Goal: Task Accomplishment & Management: Complete application form

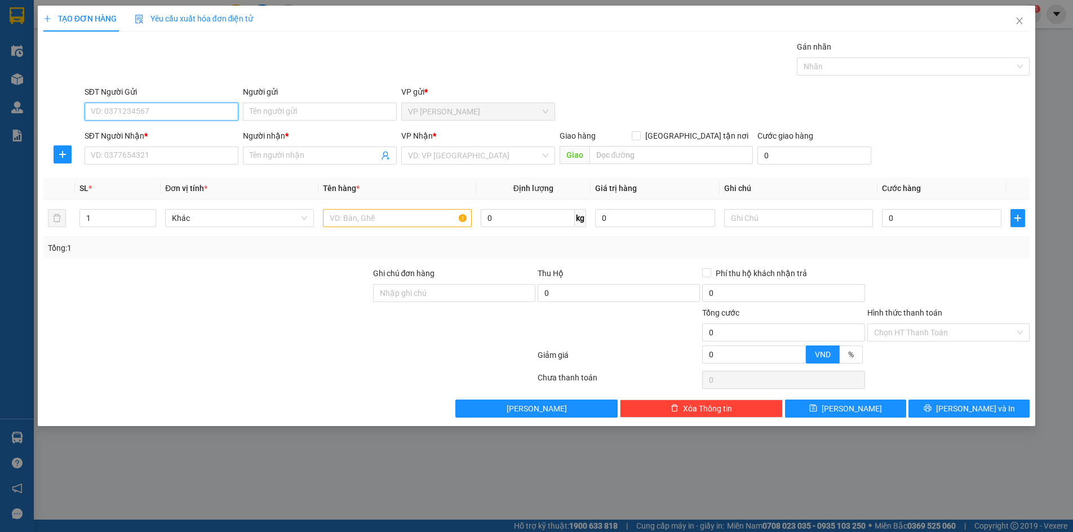
click at [151, 108] on input "SĐT Người Gửi" at bounding box center [162, 112] width 154 height 18
click at [282, 100] on div "Người gửi" at bounding box center [320, 94] width 154 height 17
click at [264, 108] on input "Người gửi" at bounding box center [320, 112] width 154 height 18
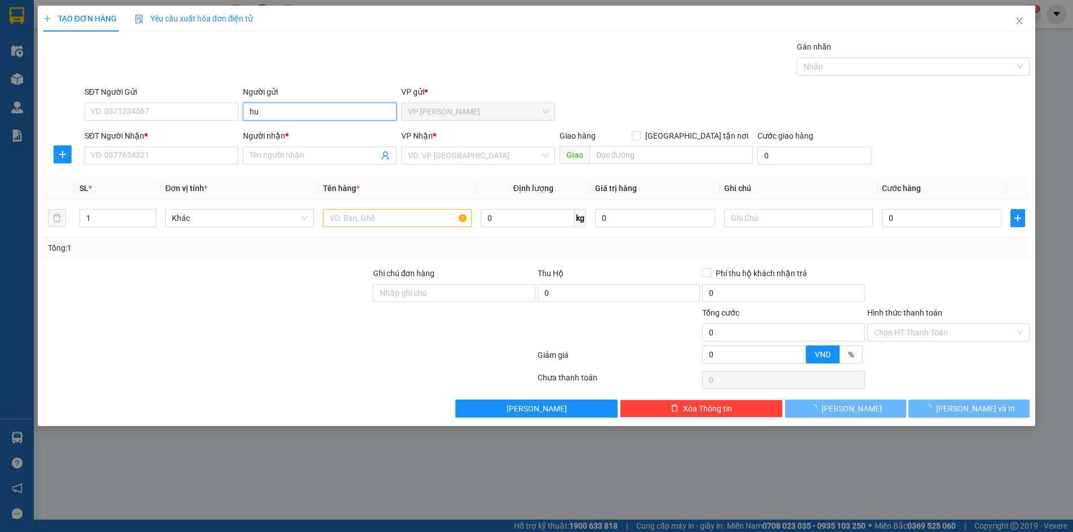
type input "h"
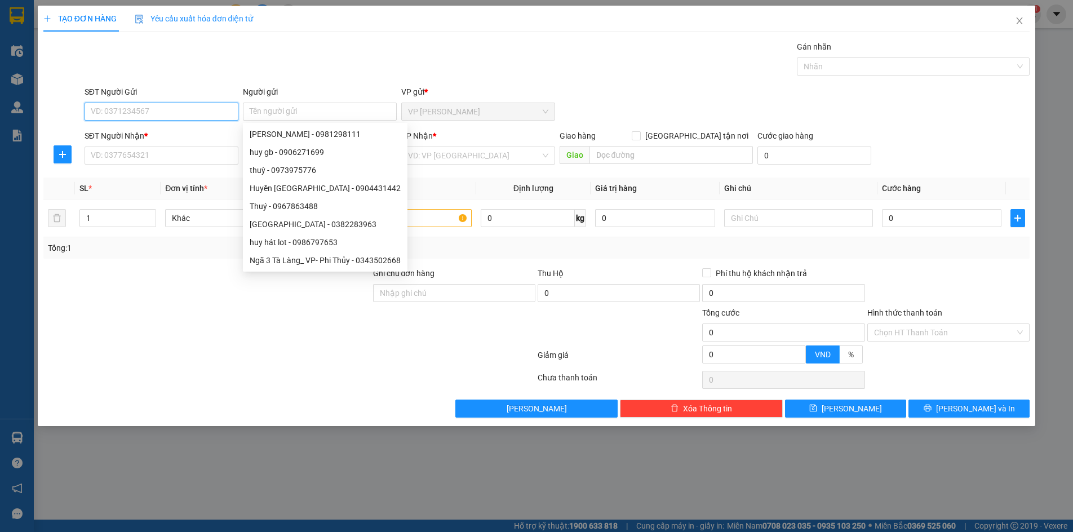
click at [189, 104] on input "SĐT Người Gửi" at bounding box center [162, 112] width 154 height 18
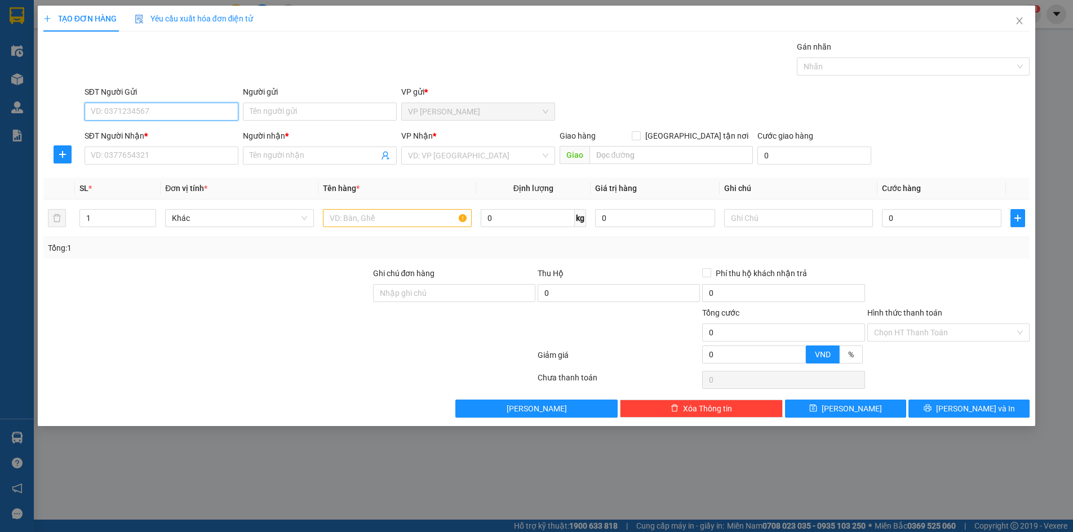
click at [188, 104] on input "SĐT Người Gửi" at bounding box center [162, 112] width 154 height 18
click at [168, 132] on div "0972875509 - gl12" at bounding box center [161, 134] width 140 height 12
type input "0972875509"
type input "gl12"
type input "0972875509"
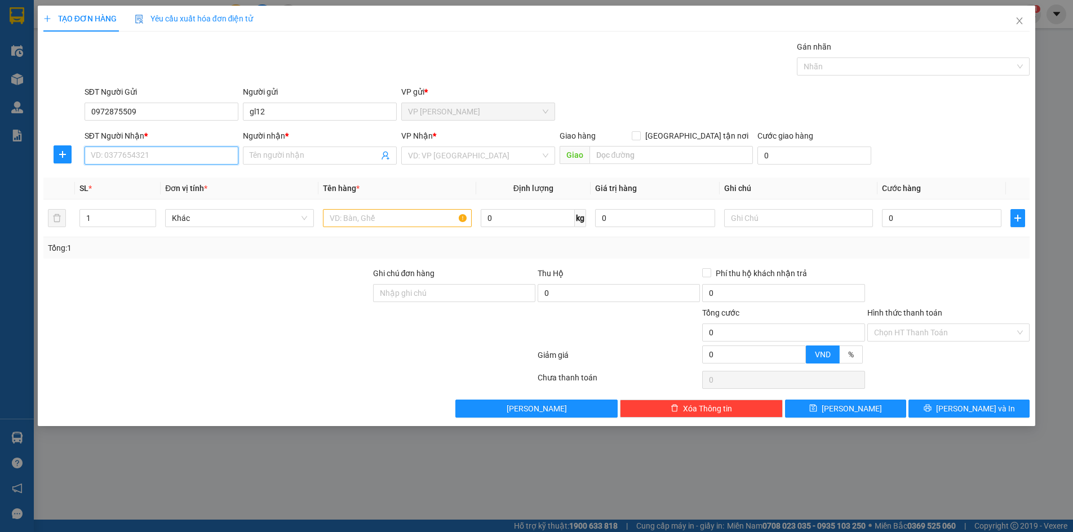
click at [180, 155] on input "SĐT Người Nhận *" at bounding box center [162, 155] width 154 height 18
click at [179, 152] on input "SĐT Người Nhận *" at bounding box center [162, 155] width 154 height 18
click at [304, 153] on input "Người nhận *" at bounding box center [314, 155] width 129 height 12
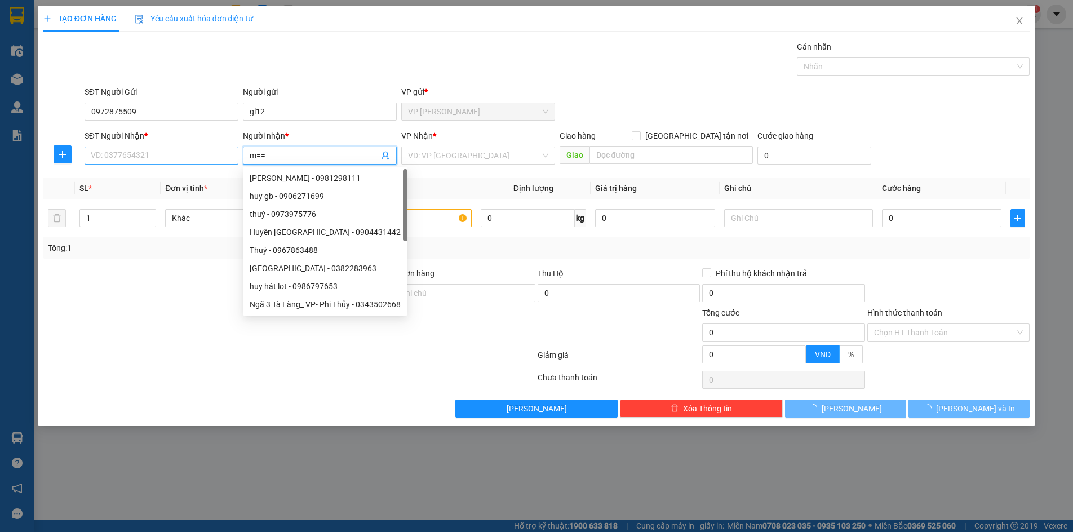
type input "m=="
click at [162, 158] on input "SĐT Người Nhận *" at bounding box center [162, 155] width 154 height 18
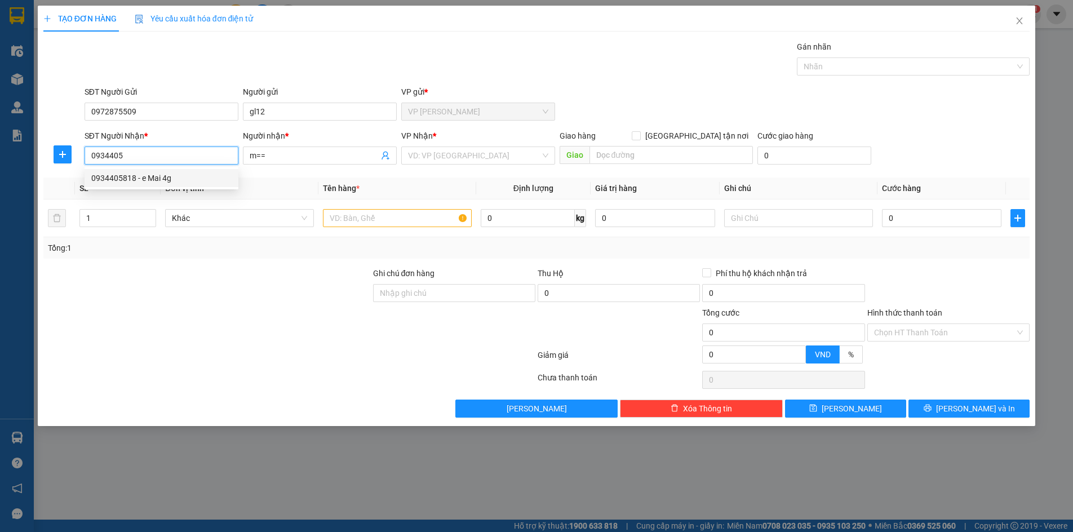
click at [180, 181] on div "0934405818 - e Mai 4g" at bounding box center [161, 178] width 140 height 12
type input "0934405818"
type input "e Mai 4g"
type input "0934405818"
click at [275, 367] on div at bounding box center [289, 357] width 494 height 23
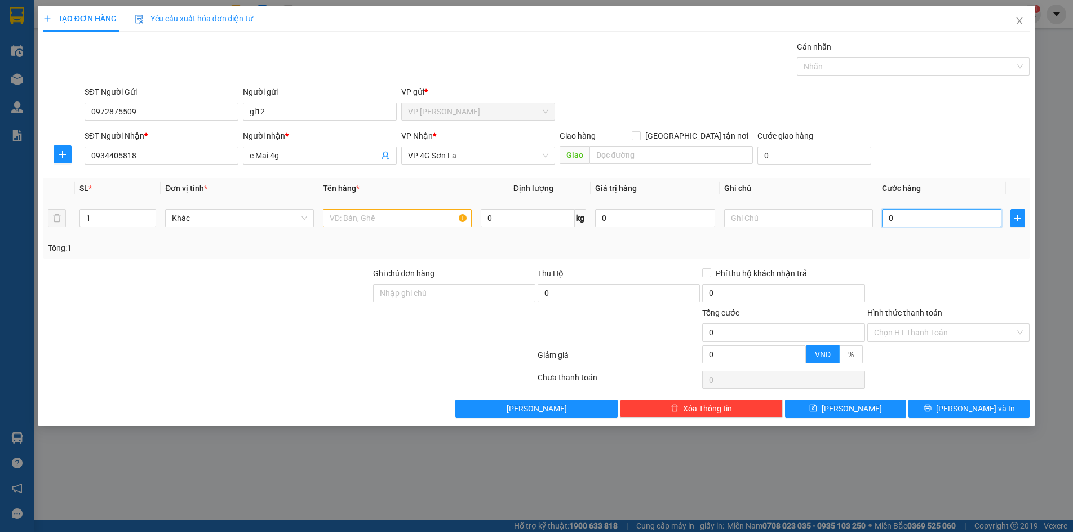
click at [915, 223] on input "0" at bounding box center [942, 218] width 120 height 18
click at [379, 222] on input "text" at bounding box center [397, 218] width 149 height 18
type input "M"
type input "mặt máy"
click at [289, 326] on div at bounding box center [207, 325] width 330 height 39
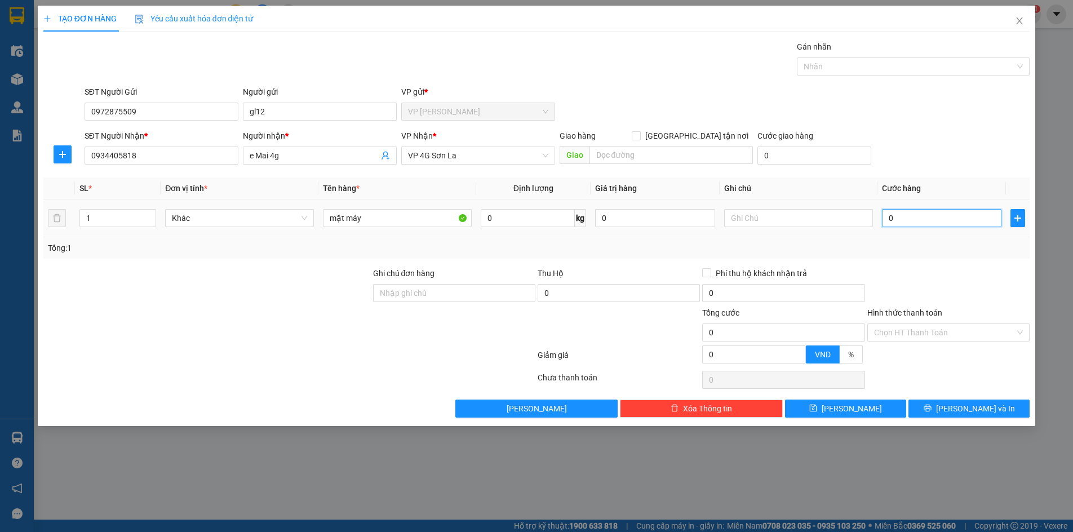
click at [917, 222] on input "0" at bounding box center [942, 218] width 120 height 18
type input "9"
type input "90"
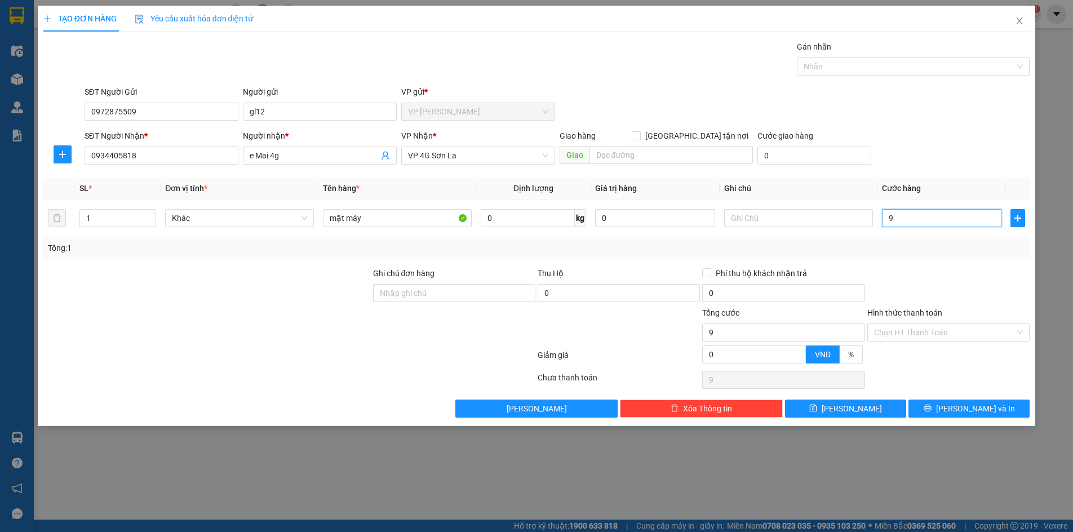
type input "90"
type input "900"
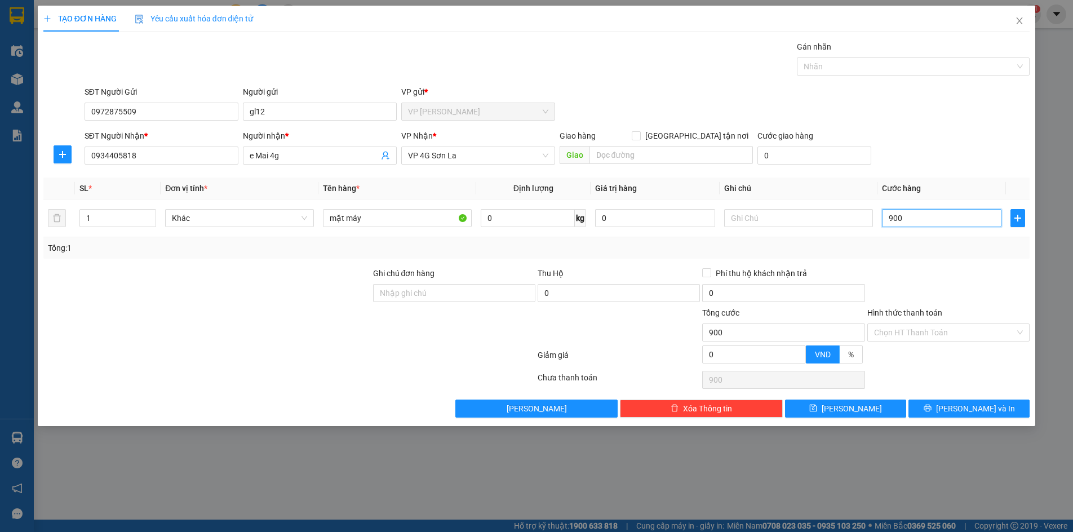
type input "9.000"
type input "90.000"
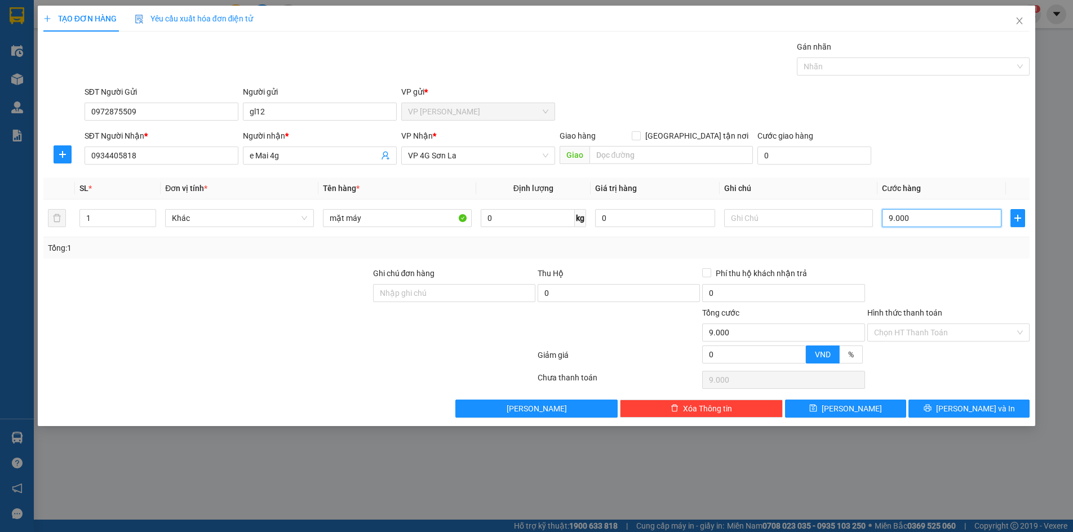
type input "90.000"
click at [449, 294] on input "Ghi chú đơn hàng" at bounding box center [454, 293] width 162 height 18
click at [454, 296] on input "Ghi chú đơn hàng" at bounding box center [454, 293] width 162 height 18
click at [361, 335] on div at bounding box center [207, 325] width 330 height 39
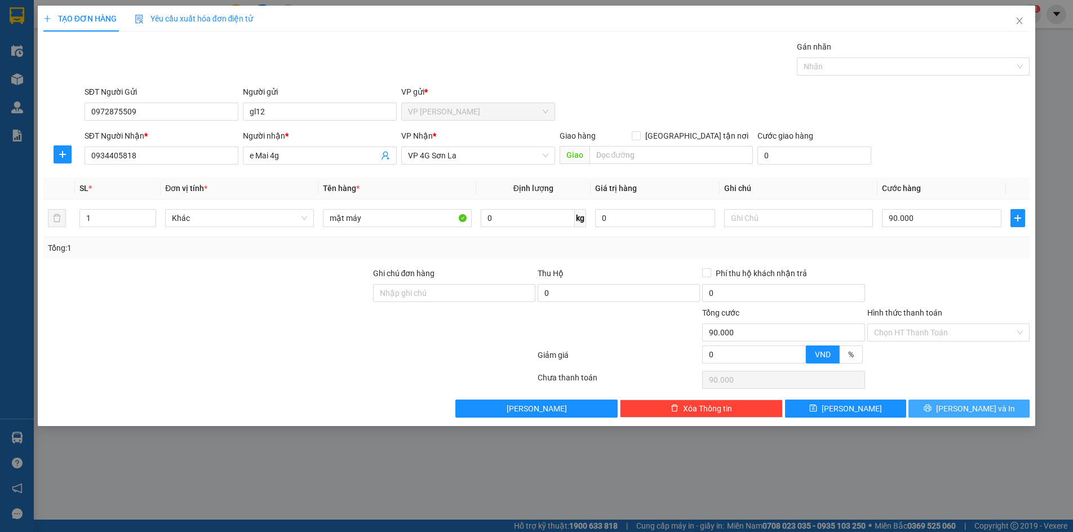
click at [931, 408] on icon "printer" at bounding box center [927, 408] width 8 height 8
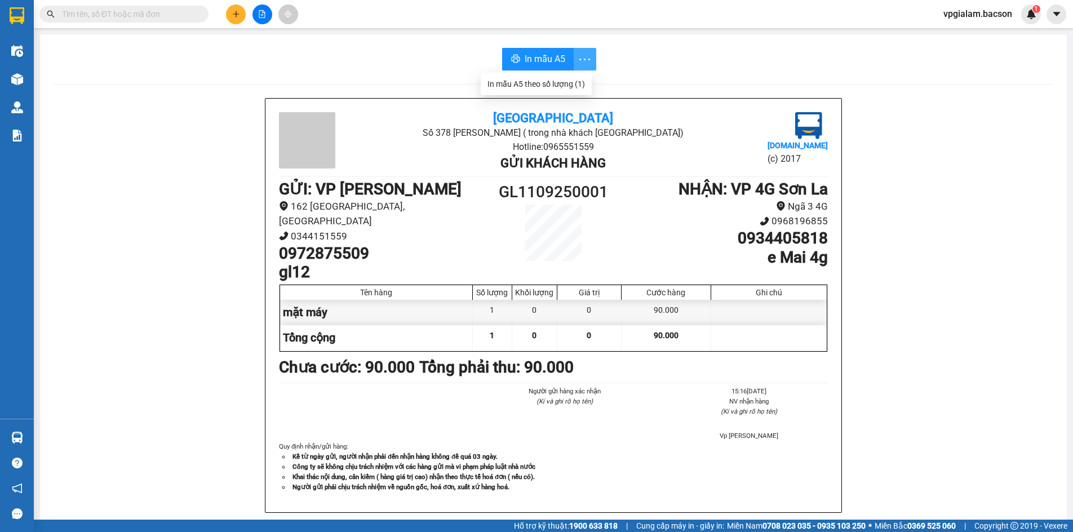
click at [585, 61] on icon "more" at bounding box center [584, 59] width 14 height 14
click at [677, 62] on div "In mẫu A5" at bounding box center [553, 59] width 999 height 23
click at [553, 57] on span "In mẫu A5" at bounding box center [545, 59] width 41 height 14
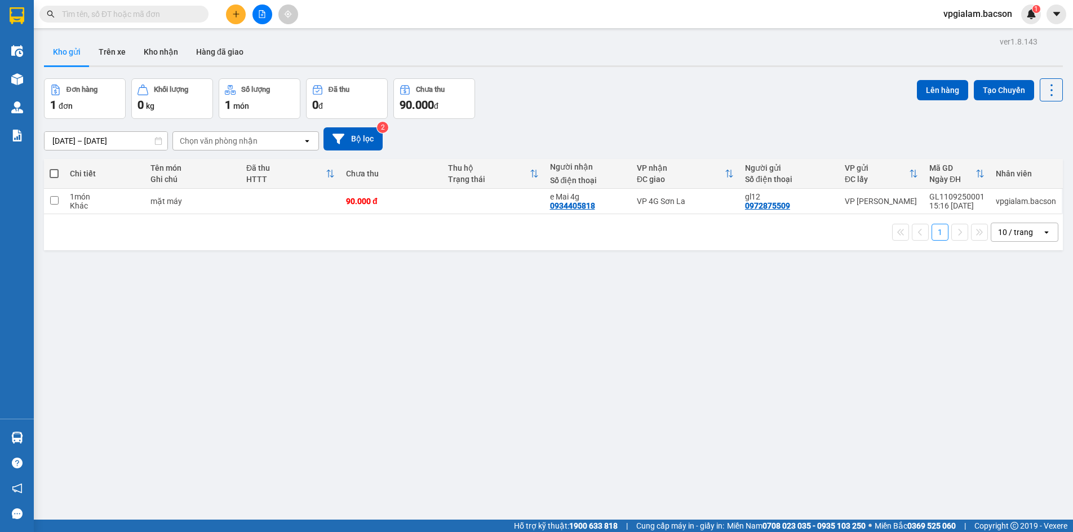
click at [297, 317] on div "ver 1.8.143 Kho gửi Trên xe Kho nhận Hàng đã giao Đơn hàng 1 đơn Khối lượng 0 k…" at bounding box center [553, 300] width 1028 height 532
click at [234, 19] on button at bounding box center [236, 15] width 20 height 20
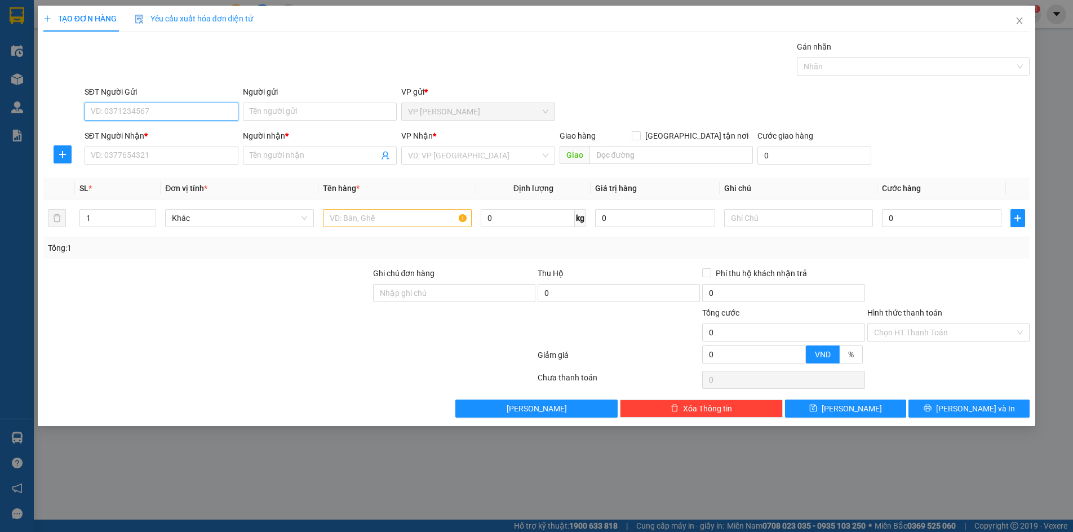
click at [177, 105] on input "SĐT Người Gửi" at bounding box center [162, 112] width 154 height 18
type input "0982654229"
click at [181, 141] on div "0982654229 - Yến" at bounding box center [162, 134] width 154 height 18
type input "Yến"
type input "0982654229"
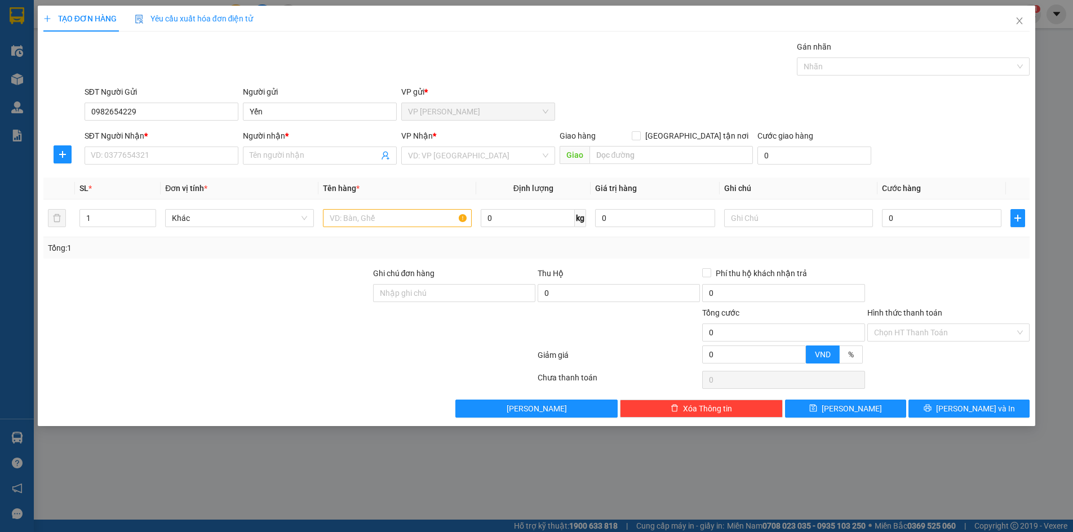
click at [182, 135] on div "SĐT Người Nhận *" at bounding box center [162, 136] width 154 height 12
click at [182, 146] on input "SĐT Người Nhận *" at bounding box center [162, 155] width 154 height 18
click at [186, 160] on input "SĐT Người Nhận *" at bounding box center [162, 155] width 154 height 18
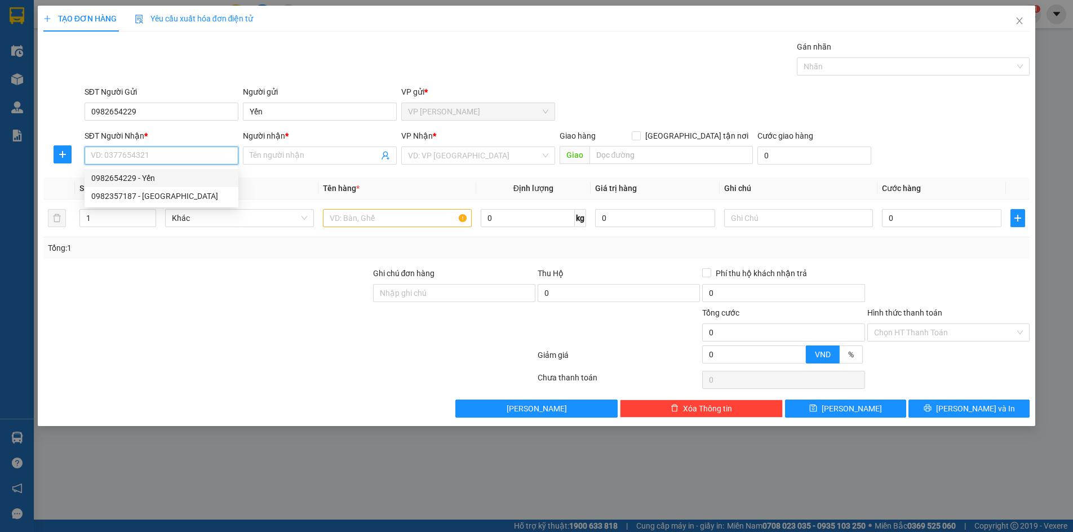
click at [186, 147] on input "SĐT Người Nhận *" at bounding box center [162, 155] width 154 height 18
type input "0975181379"
click at [186, 182] on div "0975181379 - thảo" at bounding box center [161, 178] width 140 height 12
type input "thảo"
type input "0975181379"
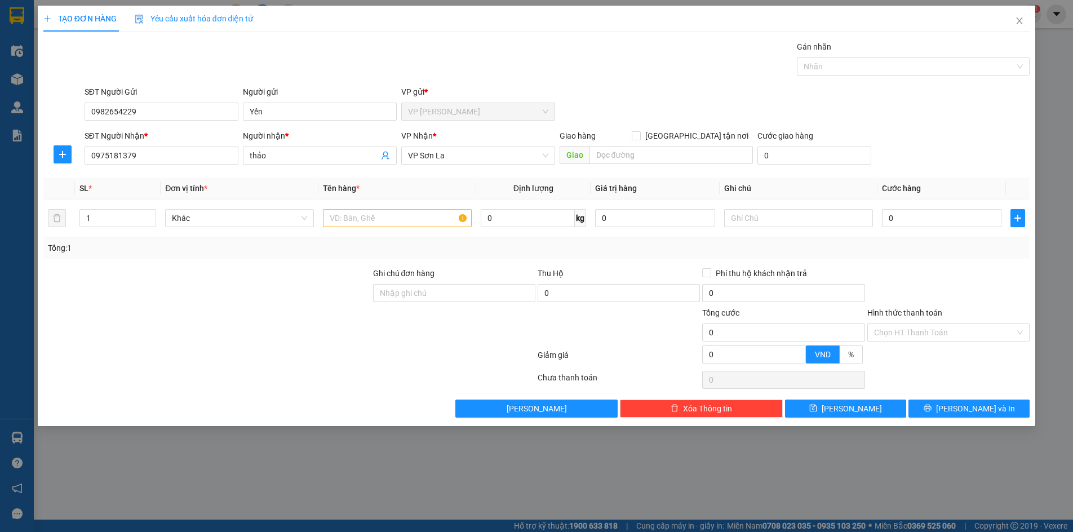
click at [323, 368] on div at bounding box center [289, 379] width 494 height 23
click at [417, 223] on input "text" at bounding box center [397, 218] width 149 height 18
type input "quần áo"
drag, startPoint x: 301, startPoint y: 304, endPoint x: 368, endPoint y: 306, distance: 67.1
click at [300, 304] on div at bounding box center [207, 286] width 330 height 39
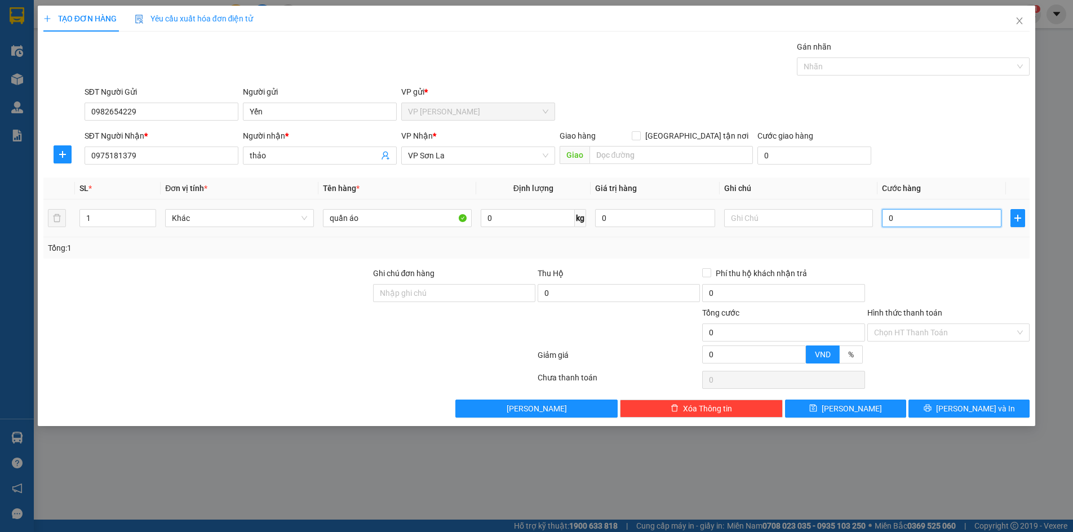
click at [917, 213] on input "0" at bounding box center [942, 218] width 120 height 18
click at [918, 214] on input "0" at bounding box center [942, 218] width 120 height 18
click at [935, 268] on div at bounding box center [948, 286] width 165 height 39
click at [943, 217] on input "0" at bounding box center [942, 218] width 120 height 18
click at [932, 260] on div "Transit Pickup Surcharge Ids Transit Deliver Surcharge Ids Transit Deliver Surc…" at bounding box center [536, 229] width 986 height 377
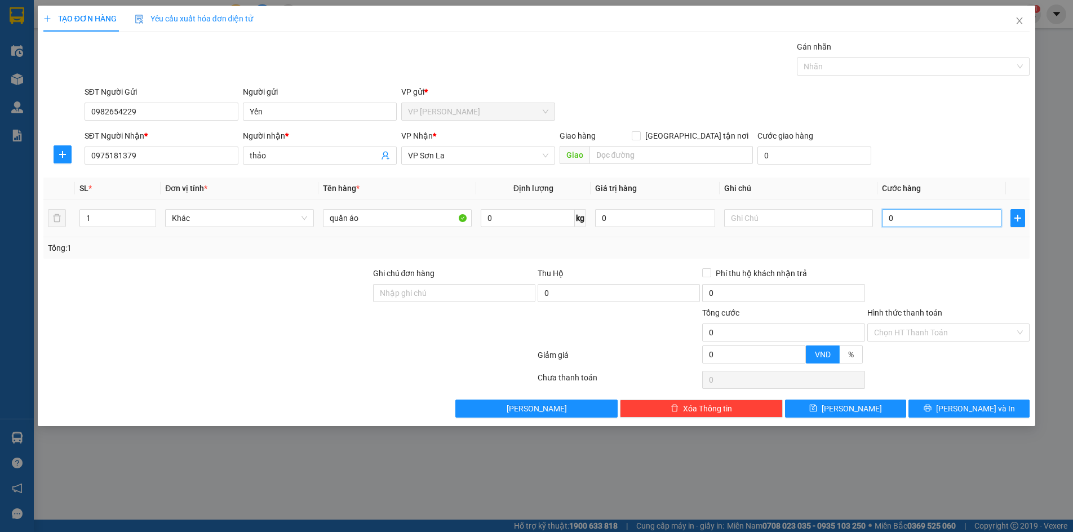
click at [942, 217] on input "0" at bounding box center [942, 218] width 120 height 18
click at [935, 217] on input "0" at bounding box center [942, 218] width 120 height 18
type input "06"
type input "6"
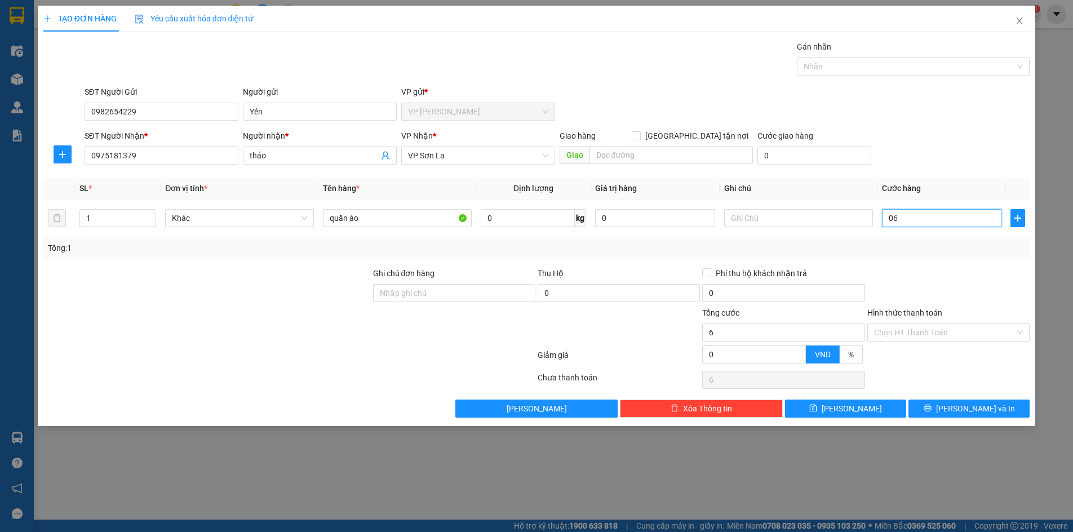
type input "0"
click at [891, 219] on input "0" at bounding box center [942, 218] width 120 height 18
click at [887, 217] on input "0" at bounding box center [942, 218] width 120 height 18
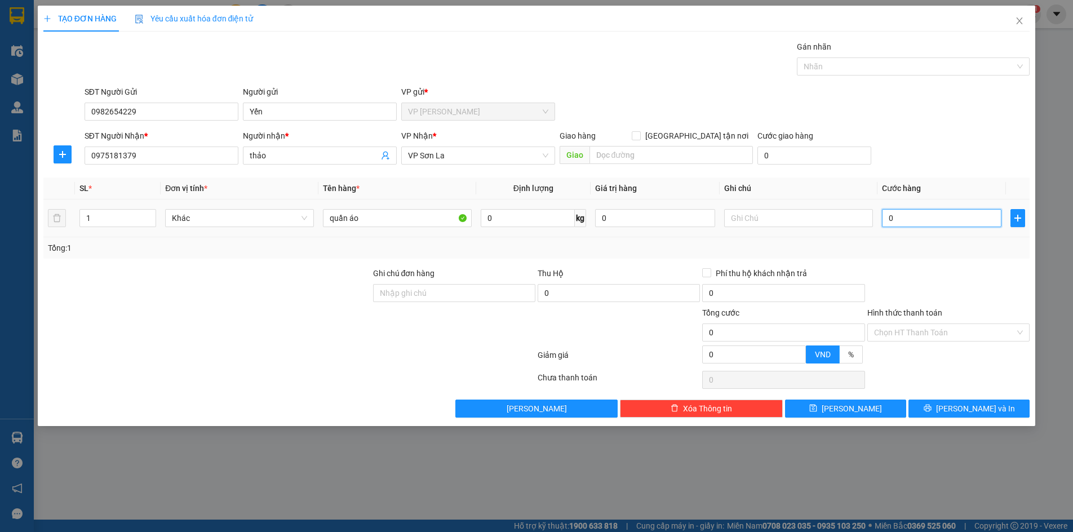
type input "60"
type input "600"
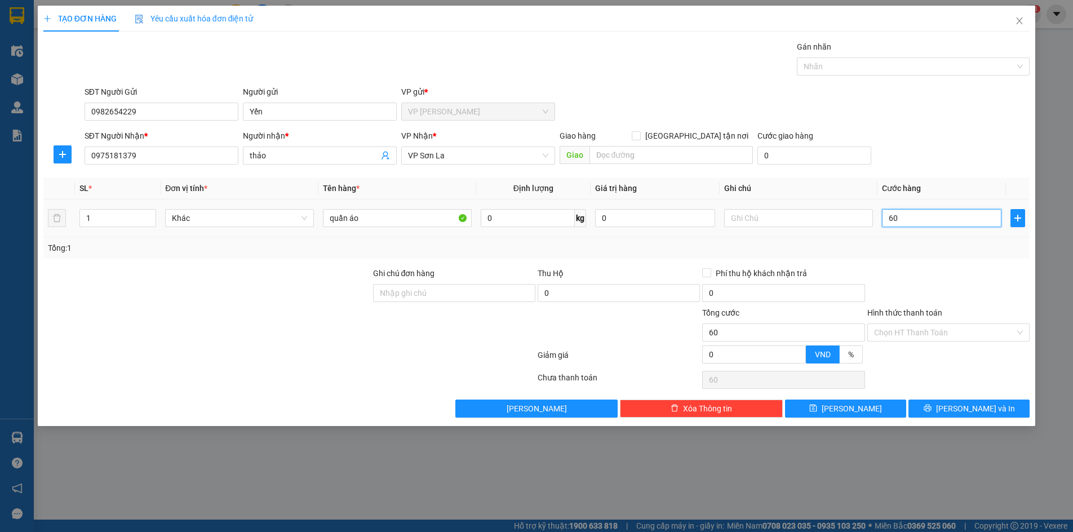
type input "600"
type input "6.000"
type input "60.000"
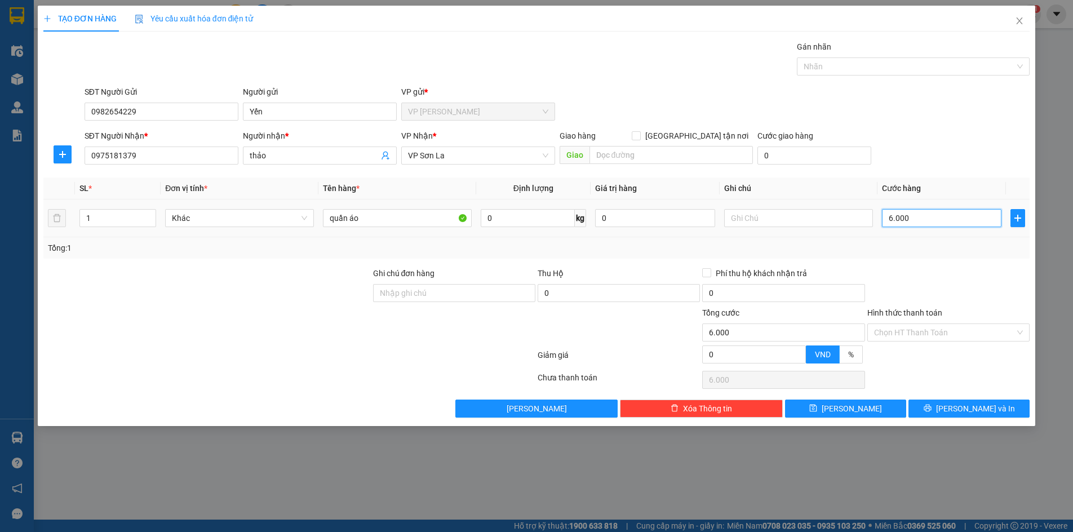
type input "60.000"
click at [946, 275] on div at bounding box center [948, 286] width 165 height 39
click at [955, 410] on button "[PERSON_NAME] và In" at bounding box center [968, 408] width 121 height 18
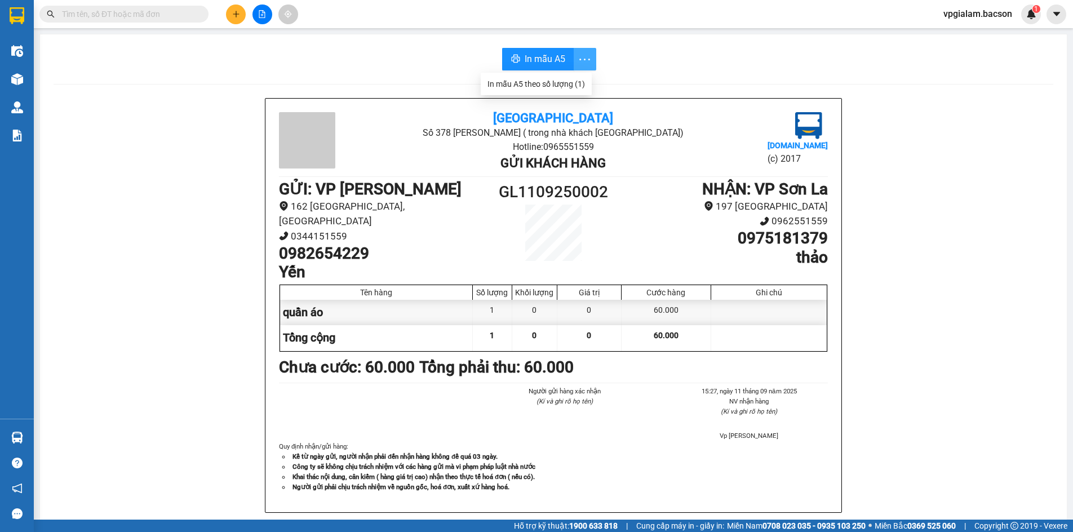
click at [584, 61] on icon "more" at bounding box center [584, 59] width 14 height 14
click at [541, 57] on span "In mẫu A5" at bounding box center [545, 59] width 41 height 14
